Goal: Book appointment/travel/reservation

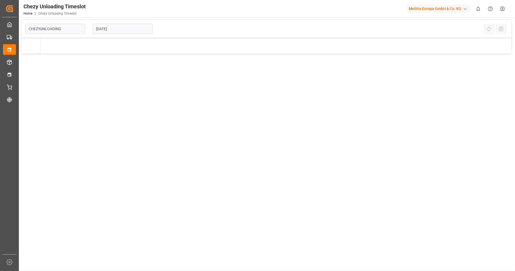
type input "Chezy Unloading"
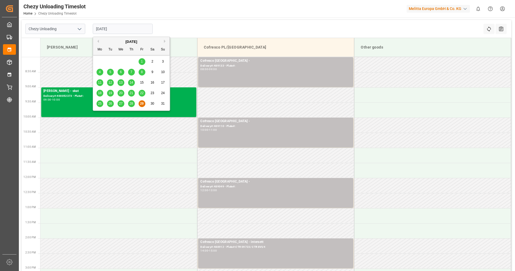
click at [134, 29] on input "[DATE]" at bounding box center [123, 29] width 60 height 10
click at [133, 104] on div "28" at bounding box center [131, 104] width 7 height 6
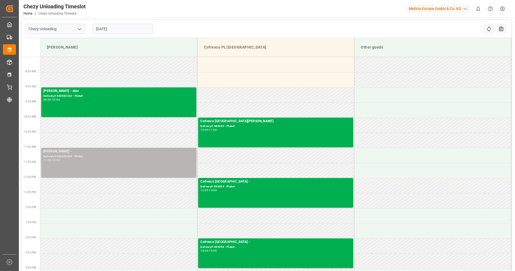
click at [139, 161] on div "11:00 - 12:00" at bounding box center [118, 160] width 151 height 3
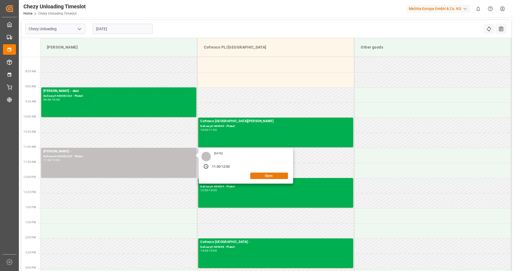
click at [282, 175] on button "Open" at bounding box center [269, 176] width 38 height 6
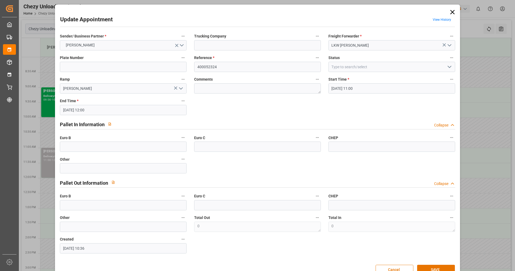
click at [451, 15] on icon at bounding box center [453, 12] width 8 height 8
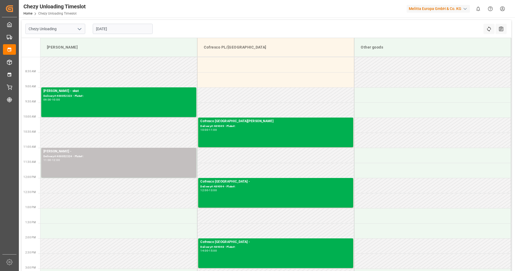
click at [129, 35] on div "[DATE]" at bounding box center [122, 29] width 67 height 18
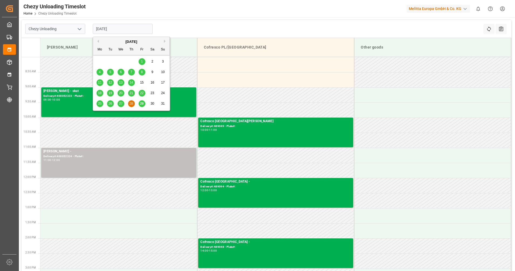
click at [131, 28] on input "[DATE]" at bounding box center [123, 29] width 60 height 10
click at [164, 42] on button "Next Month" at bounding box center [165, 41] width 3 height 3
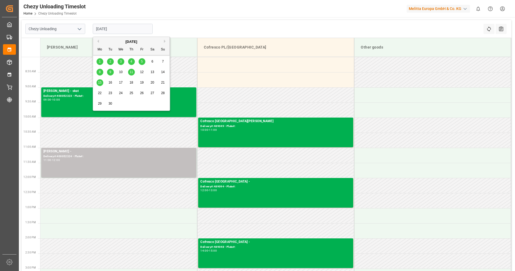
click at [99, 59] on div "1" at bounding box center [100, 61] width 7 height 6
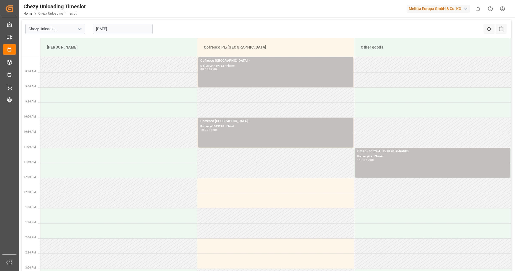
click at [103, 29] on input "[DATE]" at bounding box center [123, 29] width 60 height 10
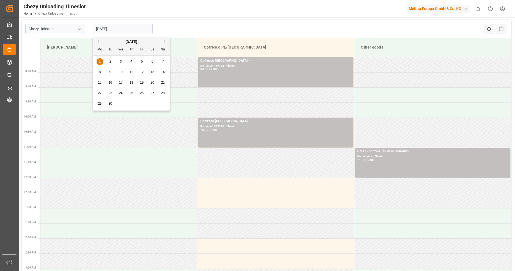
click at [112, 61] on div "2" at bounding box center [110, 61] width 7 height 6
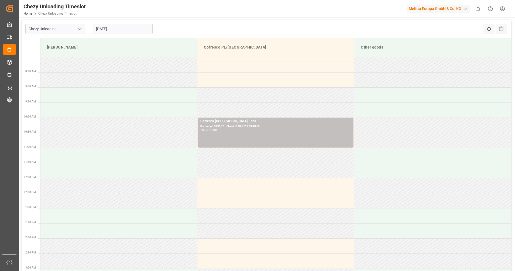
click at [139, 26] on input "[DATE]" at bounding box center [123, 29] width 60 height 10
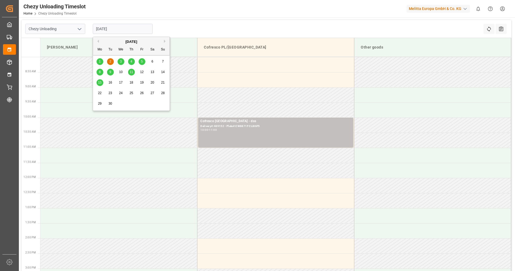
click at [118, 60] on div "3" at bounding box center [121, 61] width 7 height 6
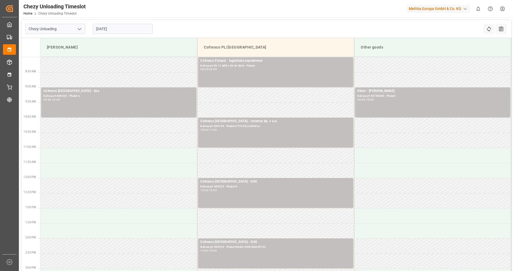
click at [121, 31] on input "[DATE]" at bounding box center [123, 29] width 60 height 10
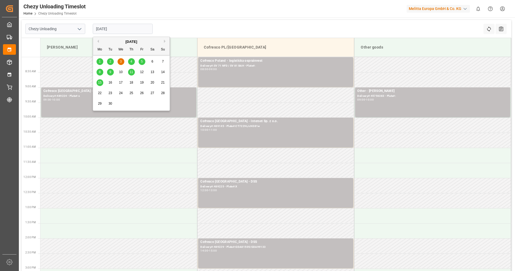
click at [132, 60] on span "4" at bounding box center [131, 62] width 2 height 4
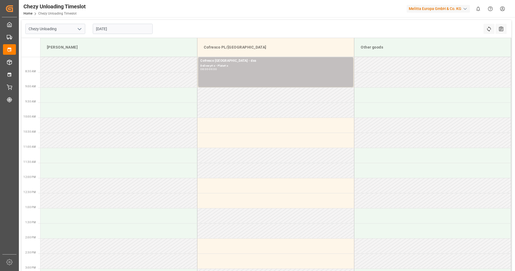
click at [134, 31] on input "[DATE]" at bounding box center [123, 29] width 60 height 10
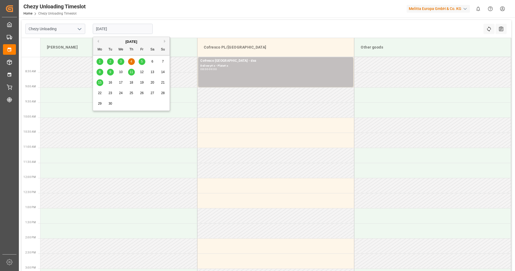
click at [144, 58] on div "5" at bounding box center [142, 61] width 7 height 6
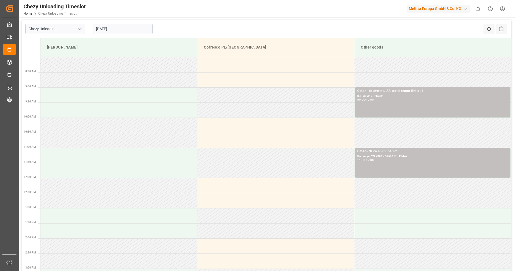
click at [134, 29] on input "[DATE]" at bounding box center [123, 29] width 60 height 10
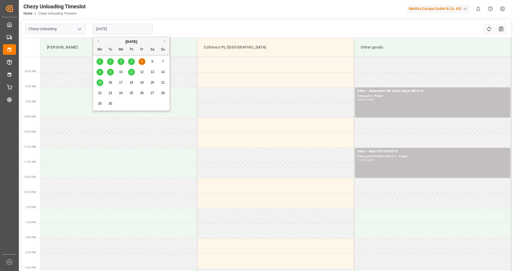
click at [99, 43] on div "[DATE]" at bounding box center [131, 41] width 77 height 5
click at [98, 41] on button "Previous Month" at bounding box center [97, 41] width 3 height 3
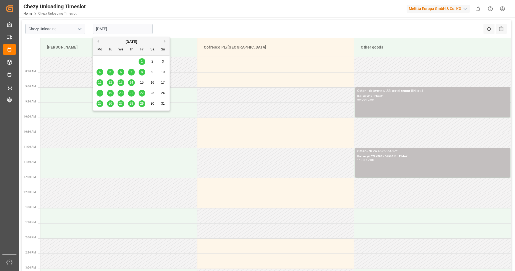
click at [100, 104] on span "25" at bounding box center [100, 104] width 4 height 4
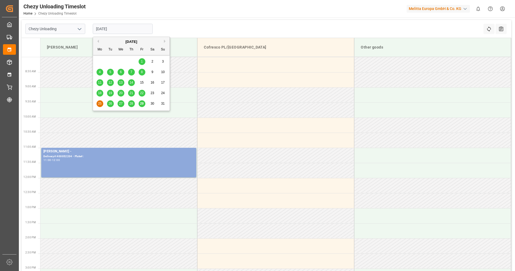
drag, startPoint x: 128, startPoint y: 32, endPoint x: 125, endPoint y: 59, distance: 28.0
click at [128, 31] on input "[DATE]" at bounding box center [123, 29] width 60 height 10
click at [113, 102] on div "26" at bounding box center [110, 104] width 7 height 6
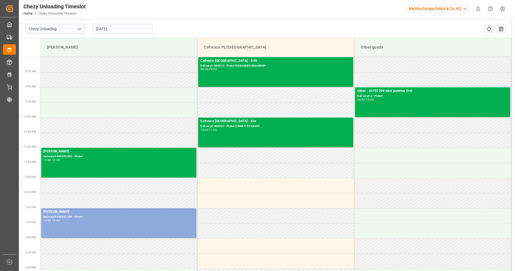
click at [114, 25] on input "[DATE]" at bounding box center [123, 29] width 60 height 10
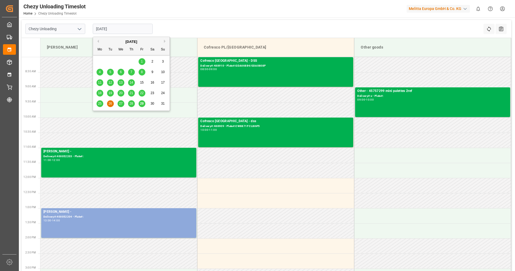
click at [120, 105] on span "27" at bounding box center [121, 104] width 4 height 4
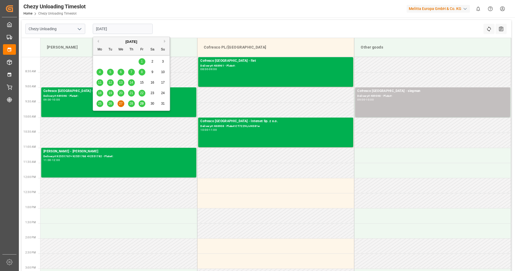
click at [127, 29] on input "[DATE]" at bounding box center [123, 29] width 60 height 10
click at [129, 103] on div "28" at bounding box center [131, 104] width 7 height 6
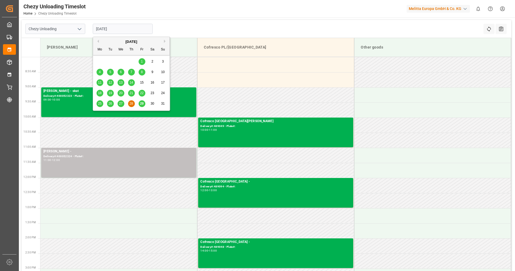
click at [121, 25] on input "[DATE]" at bounding box center [123, 29] width 60 height 10
click at [143, 102] on span "29" at bounding box center [142, 104] width 4 height 4
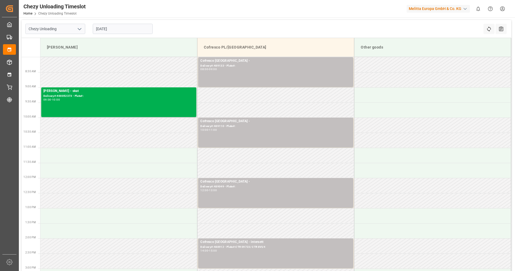
click at [127, 30] on input "[DATE]" at bounding box center [123, 29] width 60 height 10
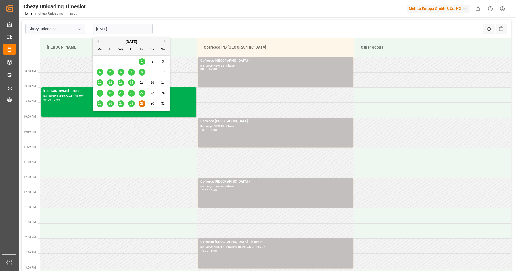
click at [124, 31] on input "[DATE]" at bounding box center [123, 29] width 60 height 10
click at [166, 41] on button "Next Month" at bounding box center [165, 41] width 3 height 3
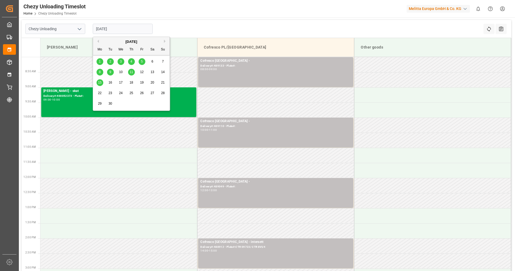
click at [98, 66] on div "1 2 3 4 5 6 7" at bounding box center [132, 61] width 74 height 11
click at [100, 62] on span "1" at bounding box center [100, 62] width 2 height 4
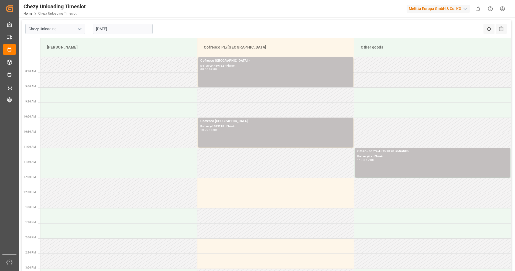
click at [137, 24] on input "[DATE]" at bounding box center [123, 29] width 60 height 10
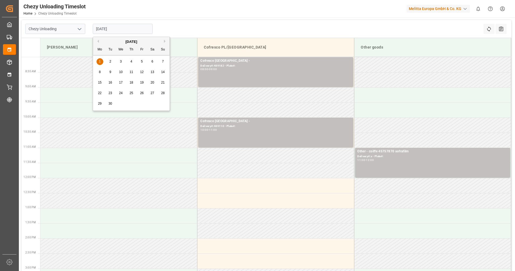
click at [98, 42] on button "Previous Month" at bounding box center [97, 41] width 3 height 3
click at [140, 106] on div "29" at bounding box center [142, 104] width 7 height 6
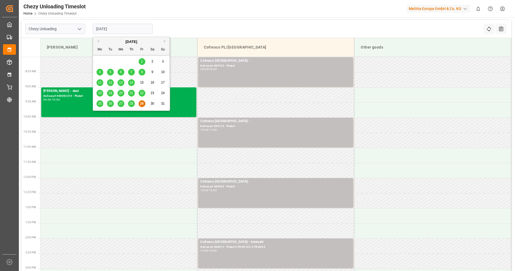
click at [115, 30] on input "[DATE]" at bounding box center [123, 29] width 60 height 10
click at [134, 105] on div "28" at bounding box center [131, 104] width 7 height 6
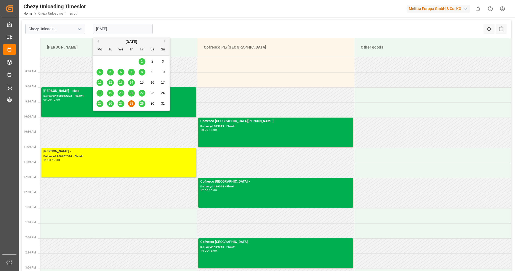
click at [109, 31] on input "[DATE]" at bounding box center [123, 29] width 60 height 10
click at [122, 103] on span "27" at bounding box center [121, 104] width 4 height 4
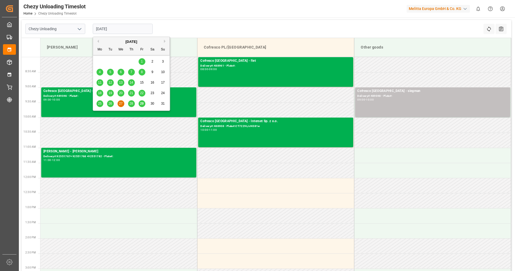
click at [119, 27] on input "[DATE]" at bounding box center [123, 29] width 60 height 10
click at [143, 104] on span "29" at bounding box center [142, 104] width 4 height 4
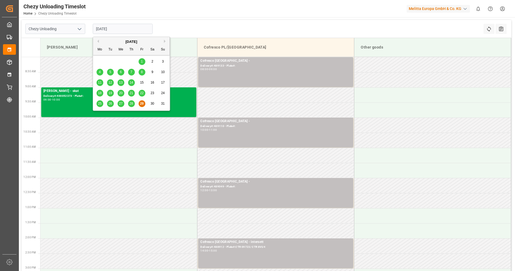
click at [125, 27] on input "[DATE]" at bounding box center [123, 29] width 60 height 10
click at [164, 43] on div "[DATE]" at bounding box center [131, 41] width 77 height 5
click at [164, 42] on button "Next Month" at bounding box center [165, 41] width 3 height 3
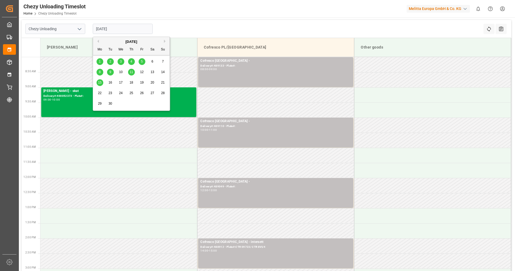
click at [100, 60] on span "1" at bounding box center [100, 62] width 2 height 4
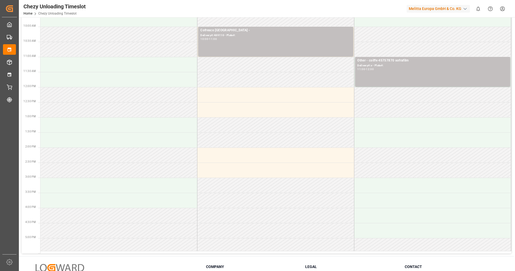
scroll to position [2, 0]
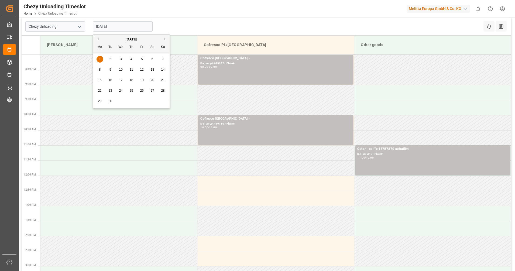
click at [120, 22] on input "[DATE]" at bounding box center [123, 26] width 60 height 10
click at [101, 38] on div "[DATE]" at bounding box center [131, 39] width 77 height 5
click at [99, 38] on button "Previous Month" at bounding box center [97, 38] width 3 height 3
click at [142, 103] on span "29" at bounding box center [142, 101] width 4 height 4
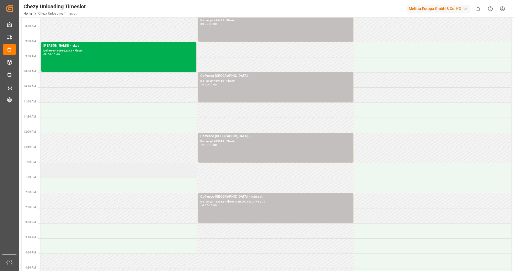
scroll to position [0, 0]
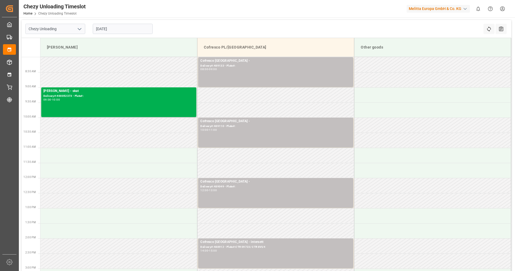
click at [125, 29] on input "[DATE]" at bounding box center [123, 29] width 60 height 10
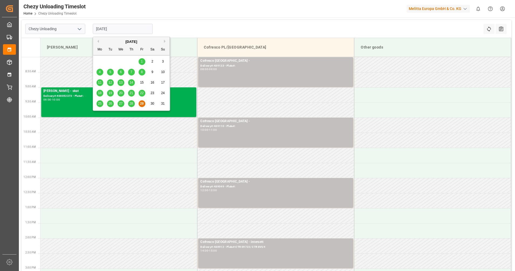
click at [133, 103] on span "28" at bounding box center [131, 104] width 4 height 4
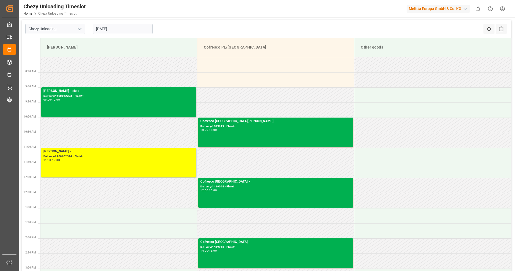
click at [127, 25] on input "[DATE]" at bounding box center [123, 29] width 60 height 10
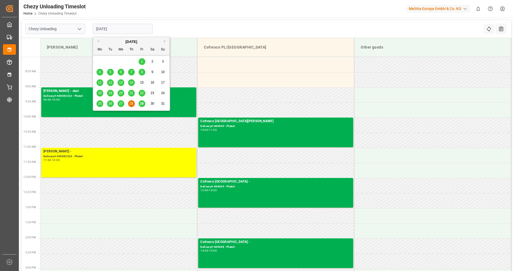
click at [143, 104] on span "29" at bounding box center [142, 104] width 4 height 4
type input "[DATE]"
